Goal: Find contact information

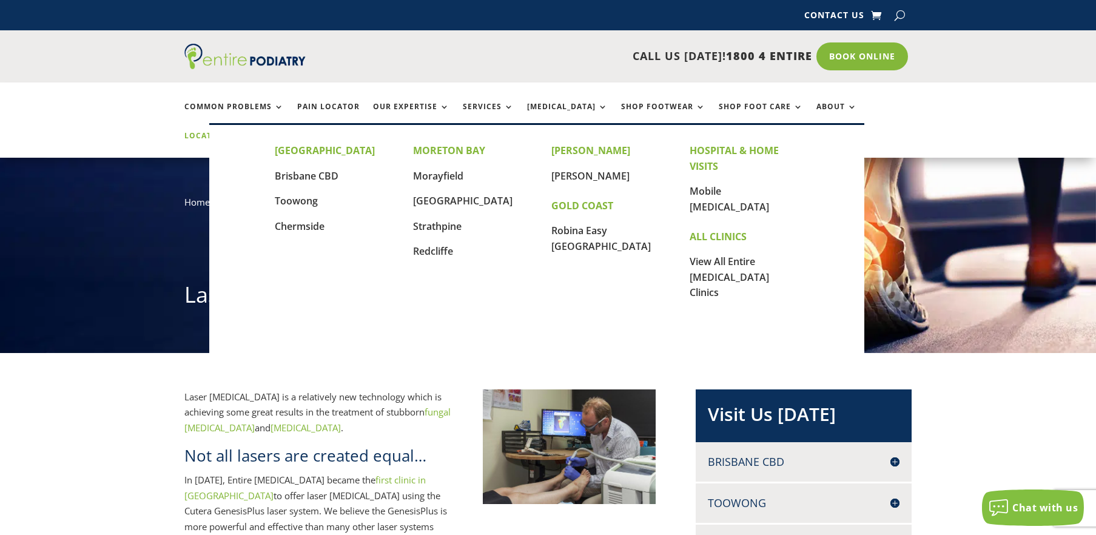
click at [245, 132] on link "Locations" at bounding box center [214, 145] width 61 height 26
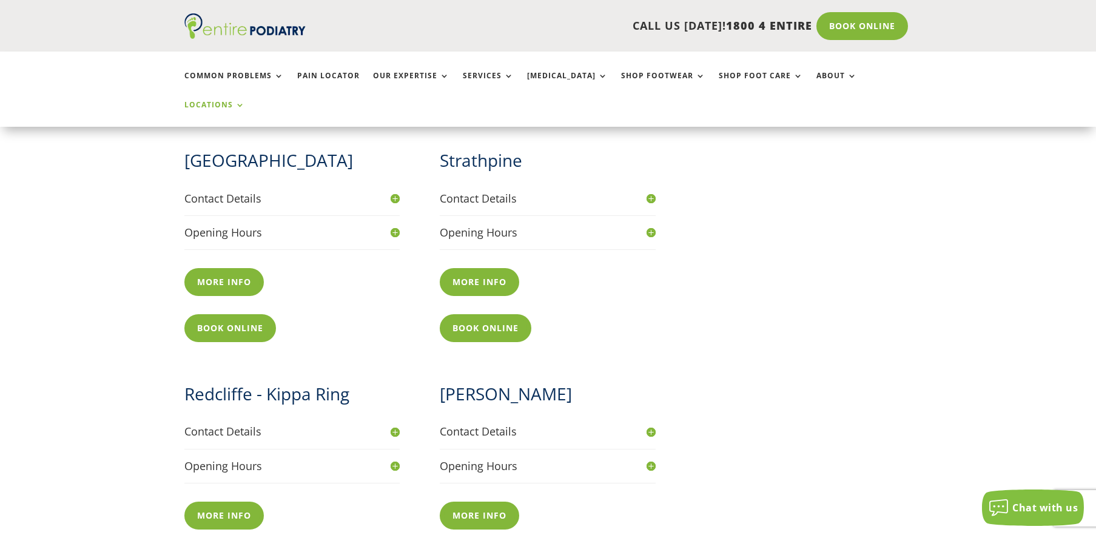
scroll to position [1007, 0]
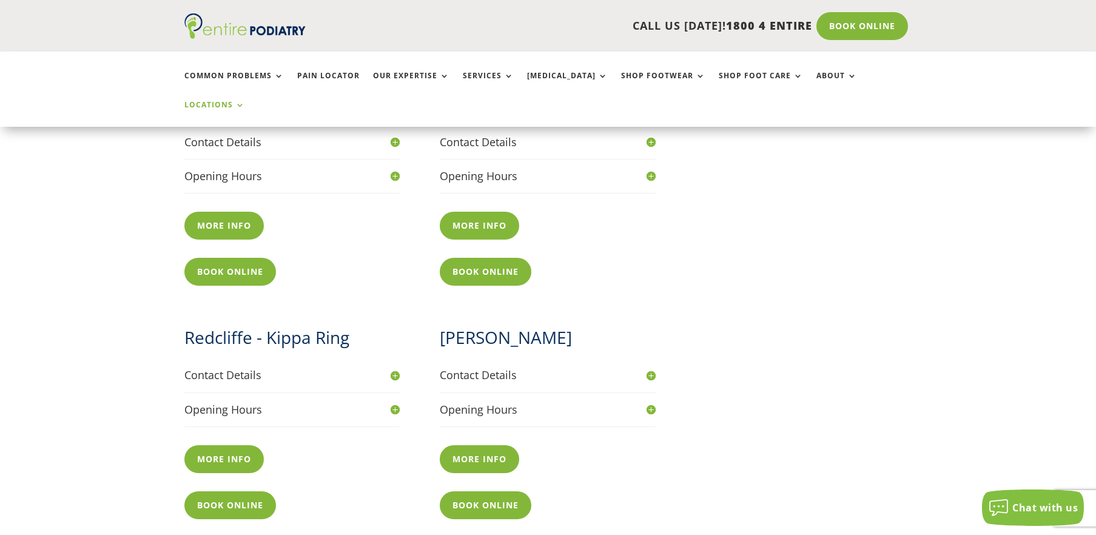
click at [651, 367] on h4 "Contact Details" at bounding box center [548, 374] width 216 height 15
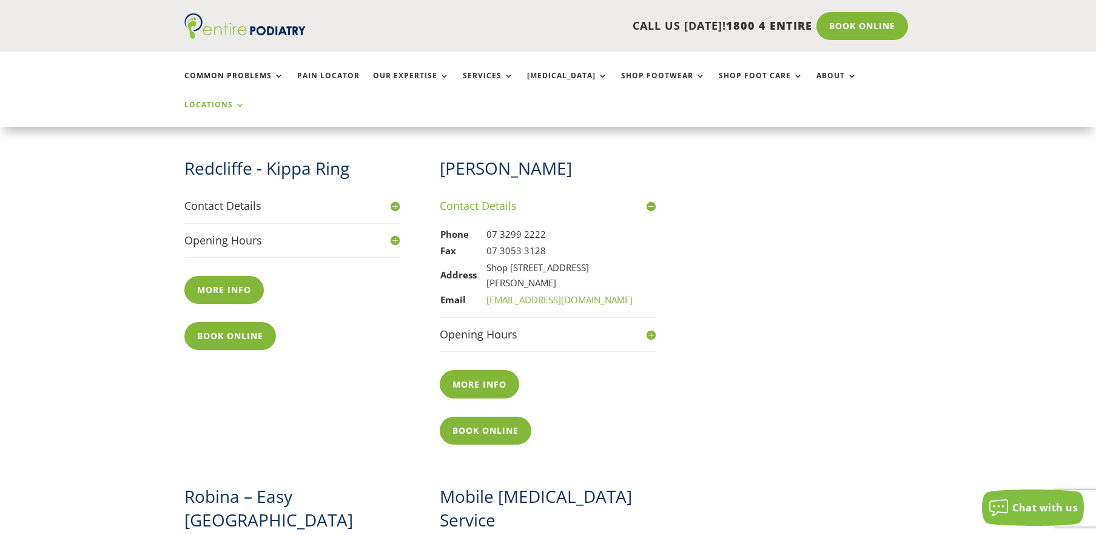
scroll to position [1233, 0]
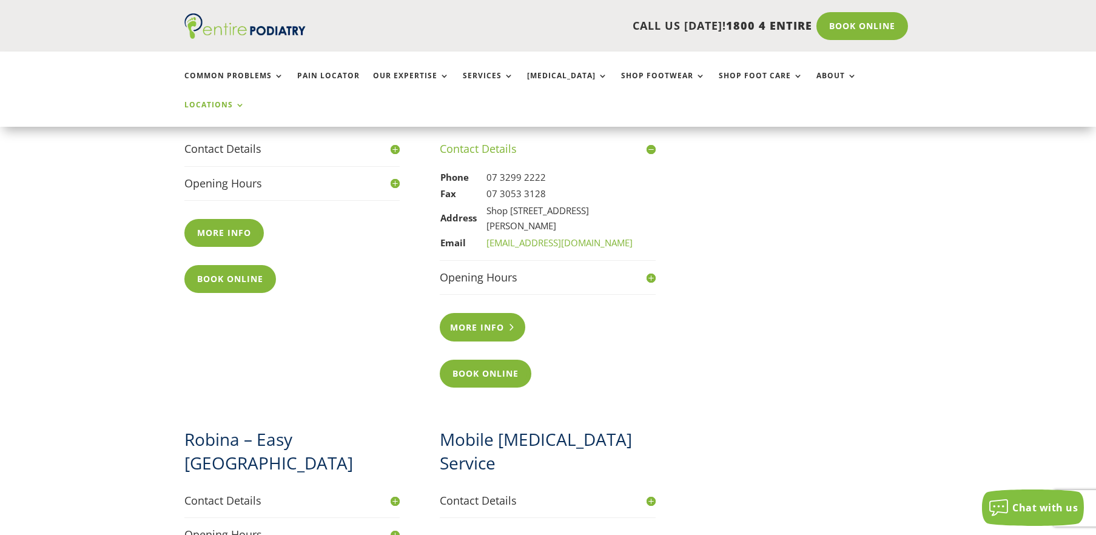
click at [504, 313] on link "More info" at bounding box center [482, 327] width 85 height 28
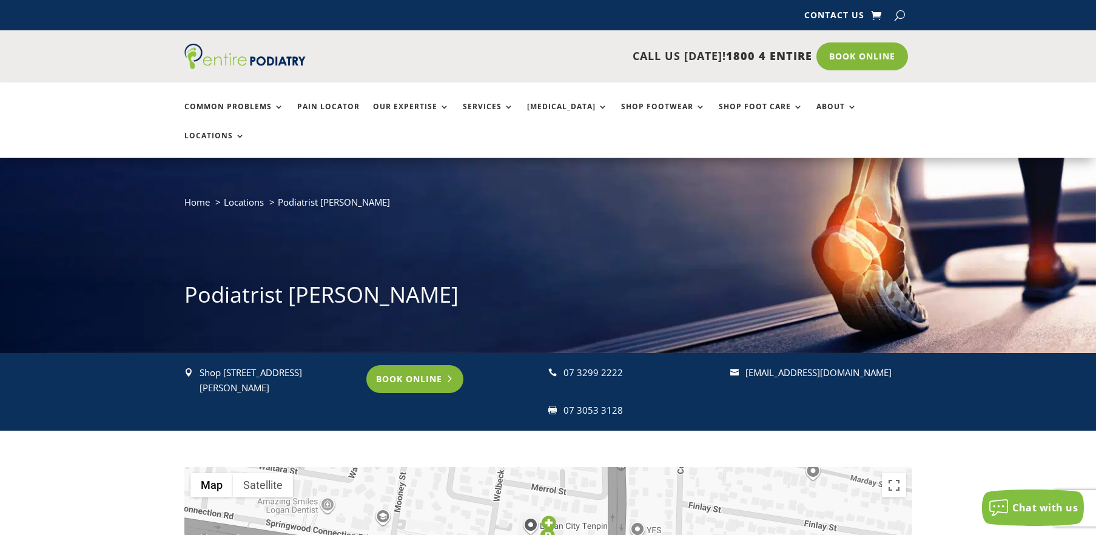
click at [436, 365] on link "Book Online" at bounding box center [415, 379] width 98 height 28
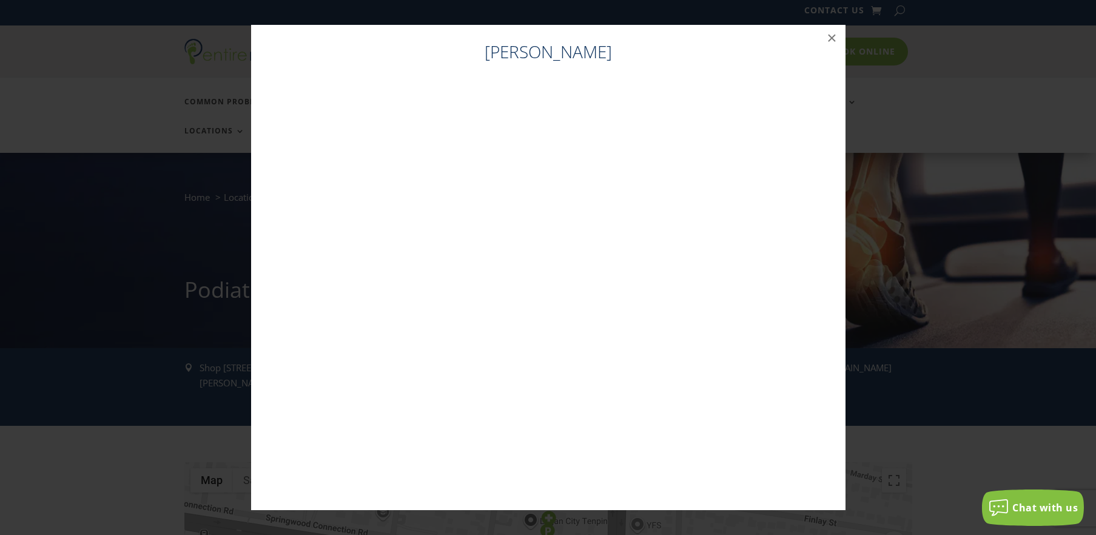
scroll to position [25, 0]
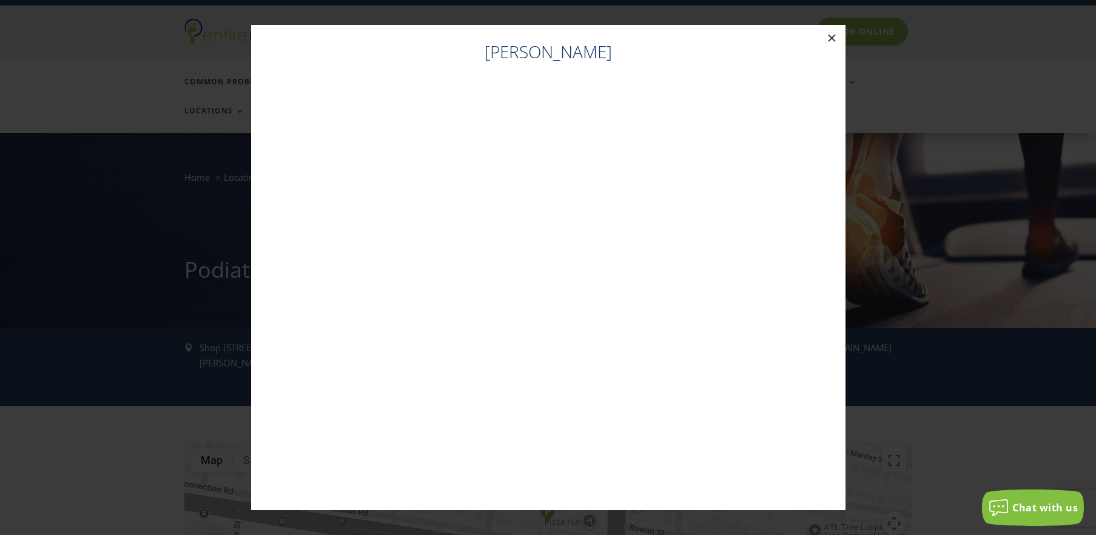
click at [833, 36] on button "×" at bounding box center [832, 38] width 27 height 27
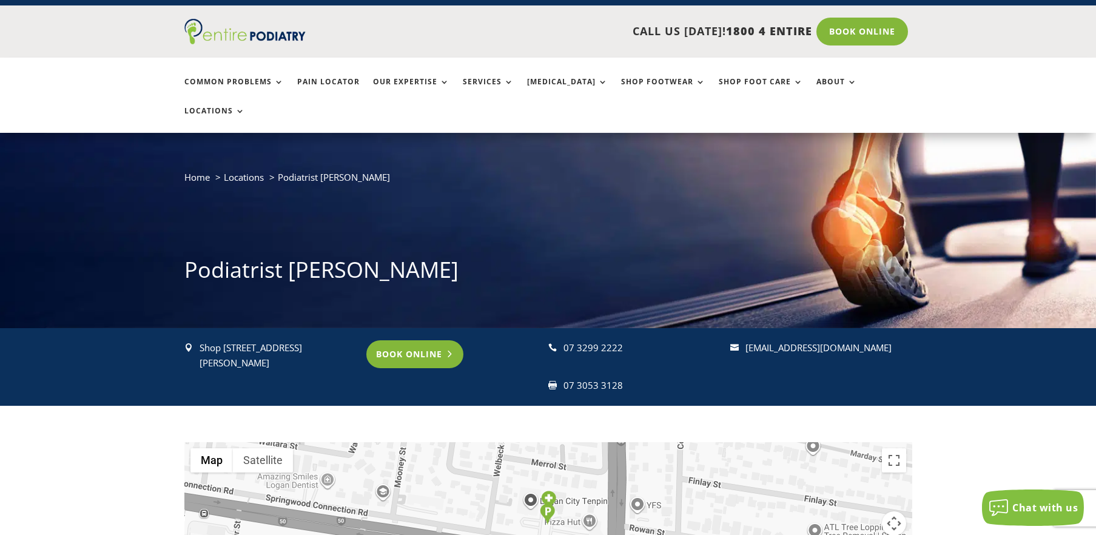
click at [420, 340] on link "Book Online" at bounding box center [415, 354] width 98 height 28
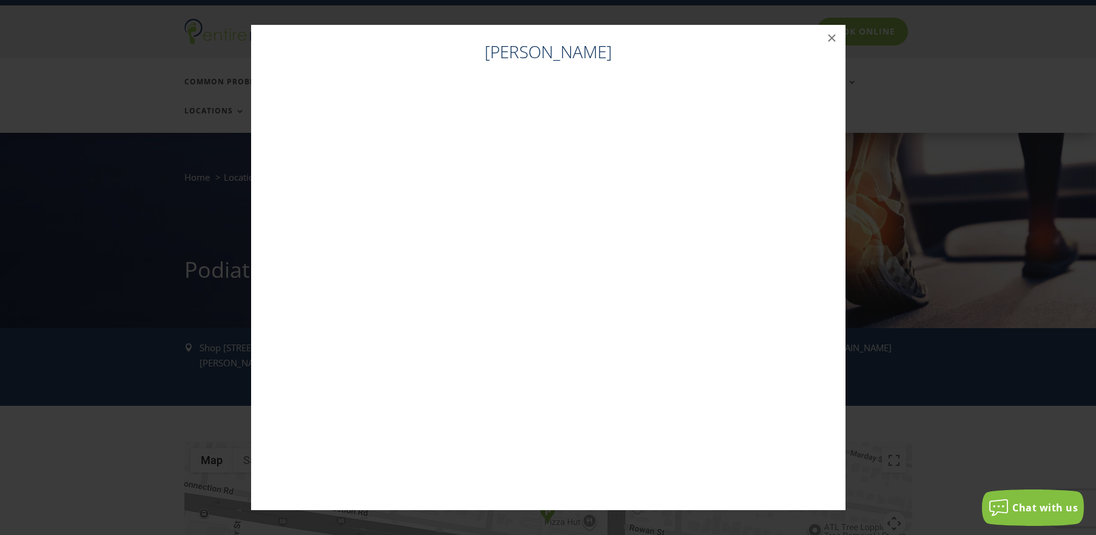
scroll to position [0, 0]
